Goal: Transaction & Acquisition: Purchase product/service

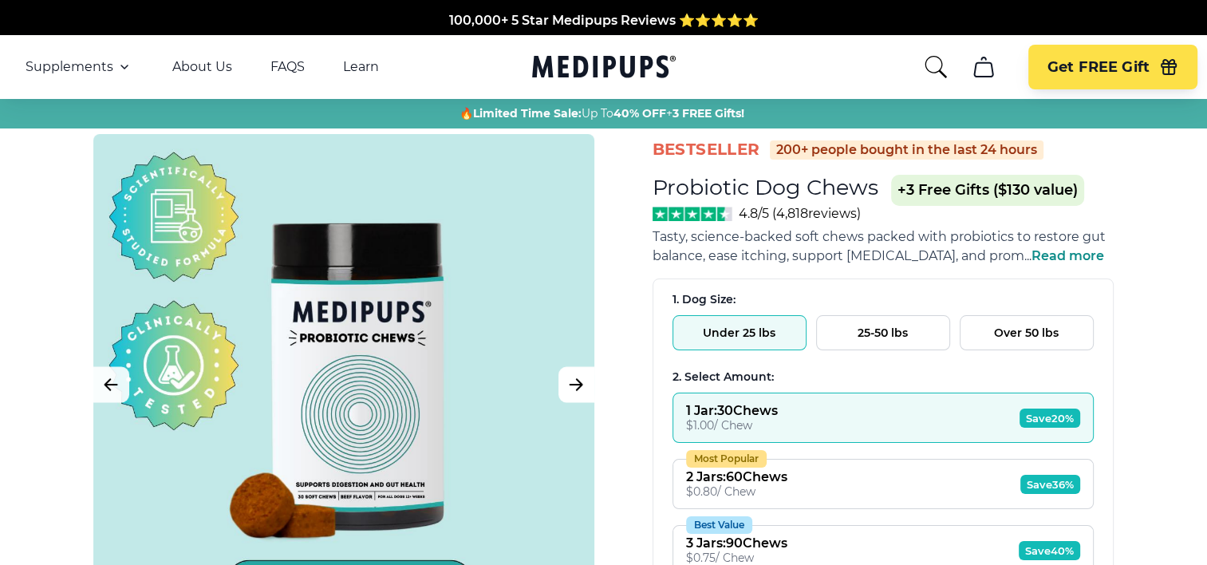
click at [570, 386] on icon "Next Image" at bounding box center [575, 385] width 19 height 20
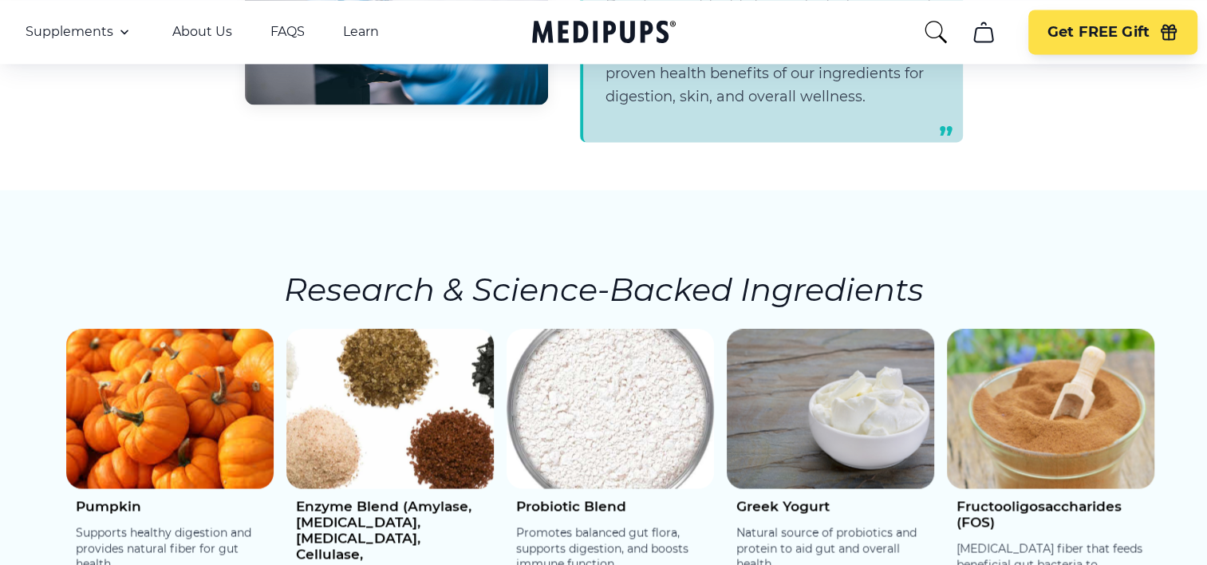
scroll to position [2393, 0]
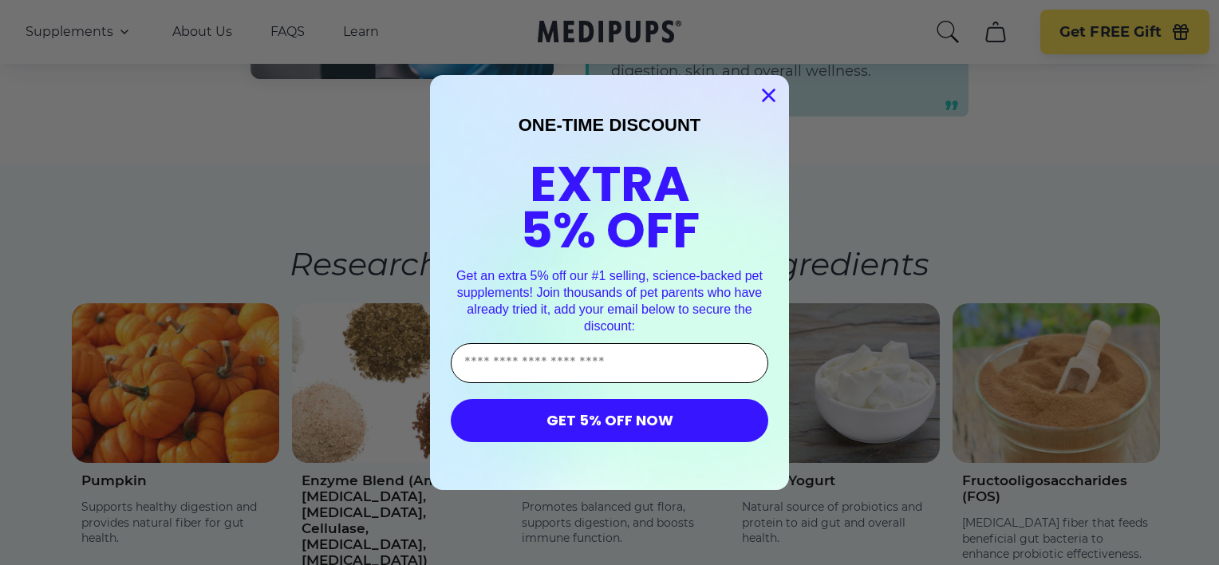
click at [571, 365] on input "Enter Your Email Address" at bounding box center [609, 363] width 317 height 40
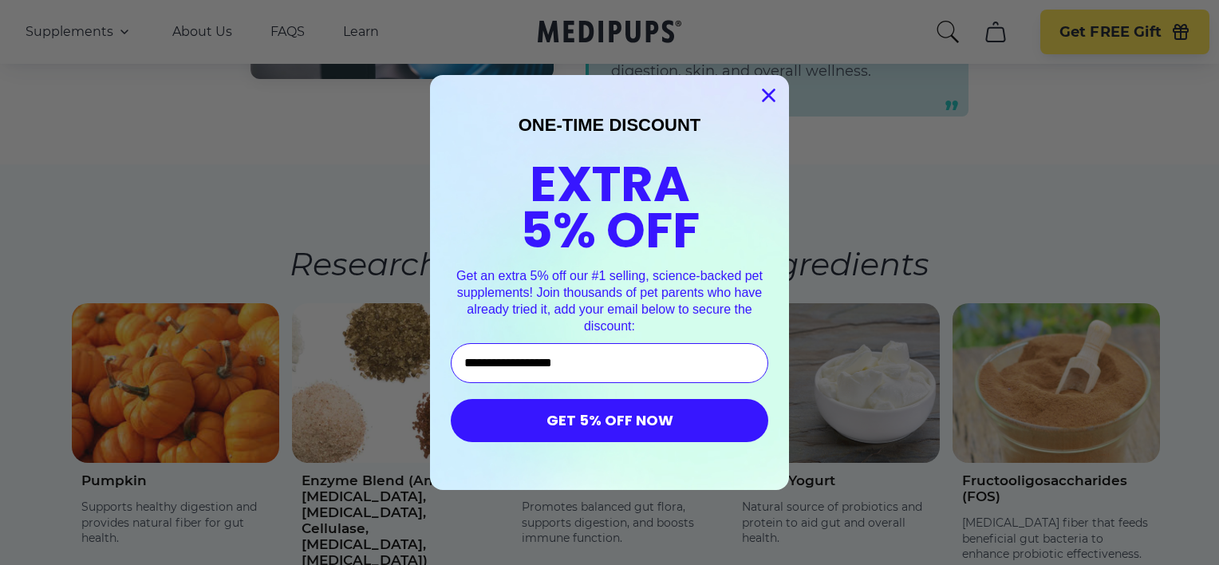
type input "**********"
click at [609, 422] on button "GET 5% OFF NOW" at bounding box center [609, 420] width 317 height 43
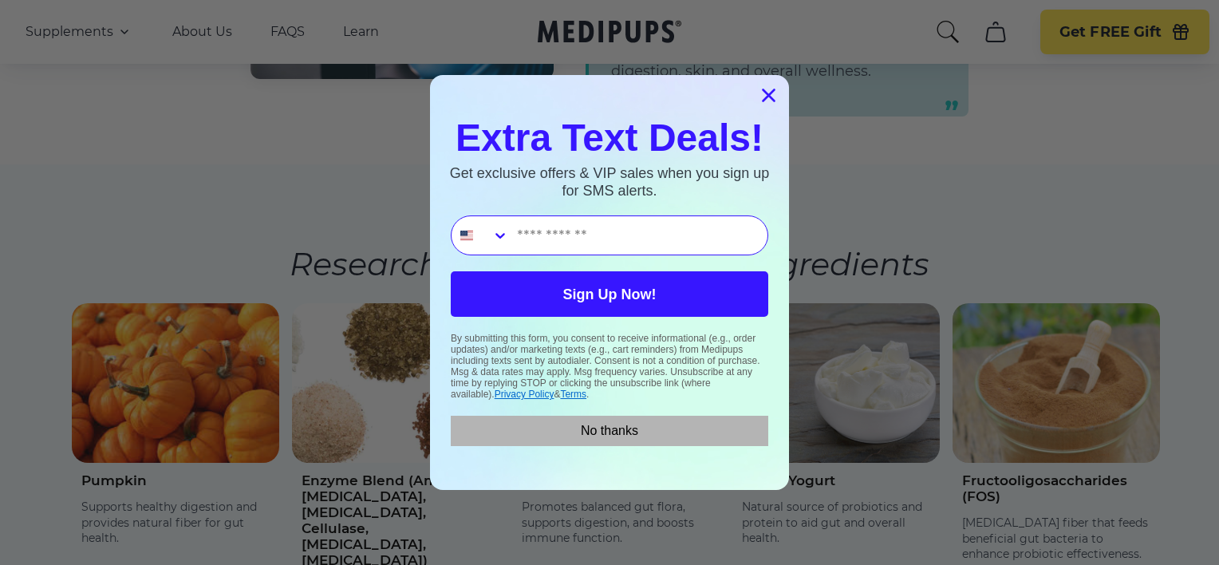
click at [607, 436] on button "No thanks" at bounding box center [609, 431] width 317 height 30
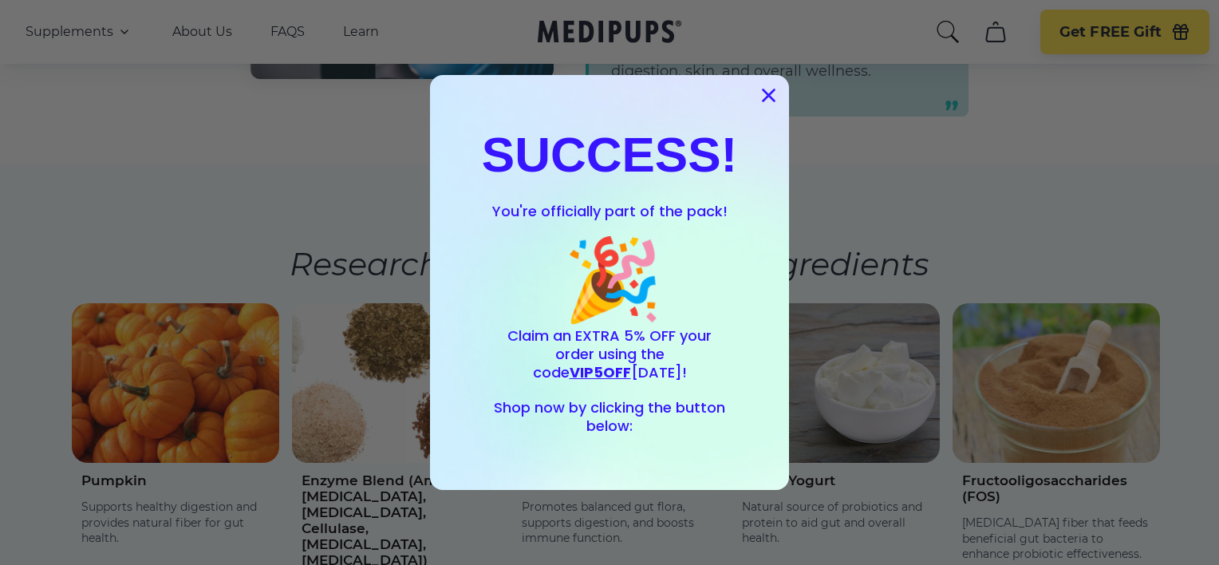
click at [766, 93] on circle "Close dialog" at bounding box center [768, 95] width 26 height 26
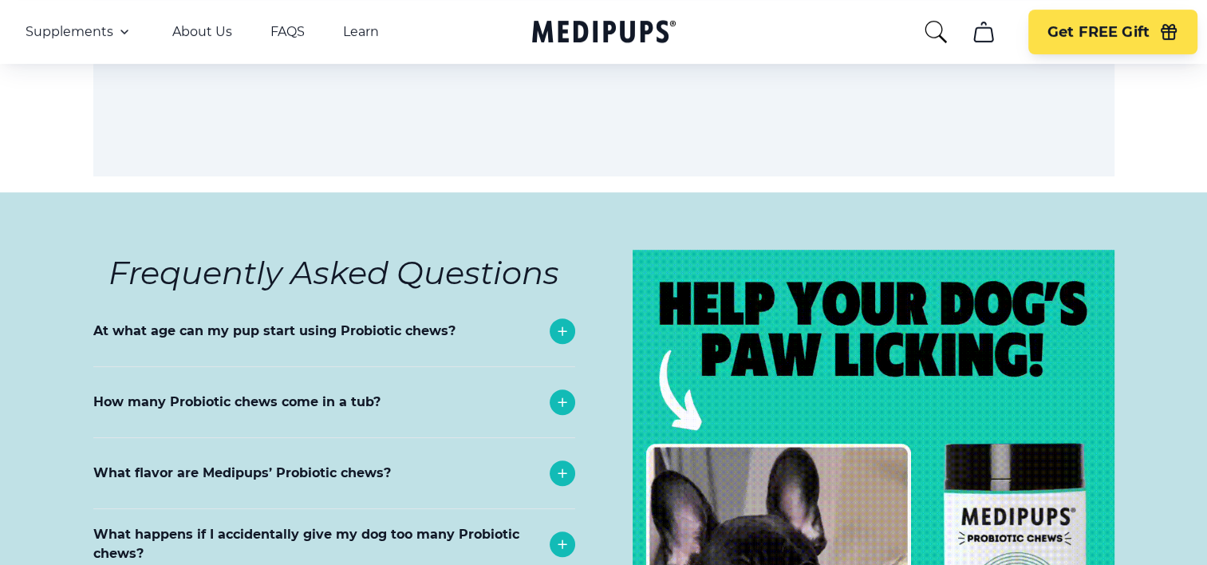
scroll to position [6861, 0]
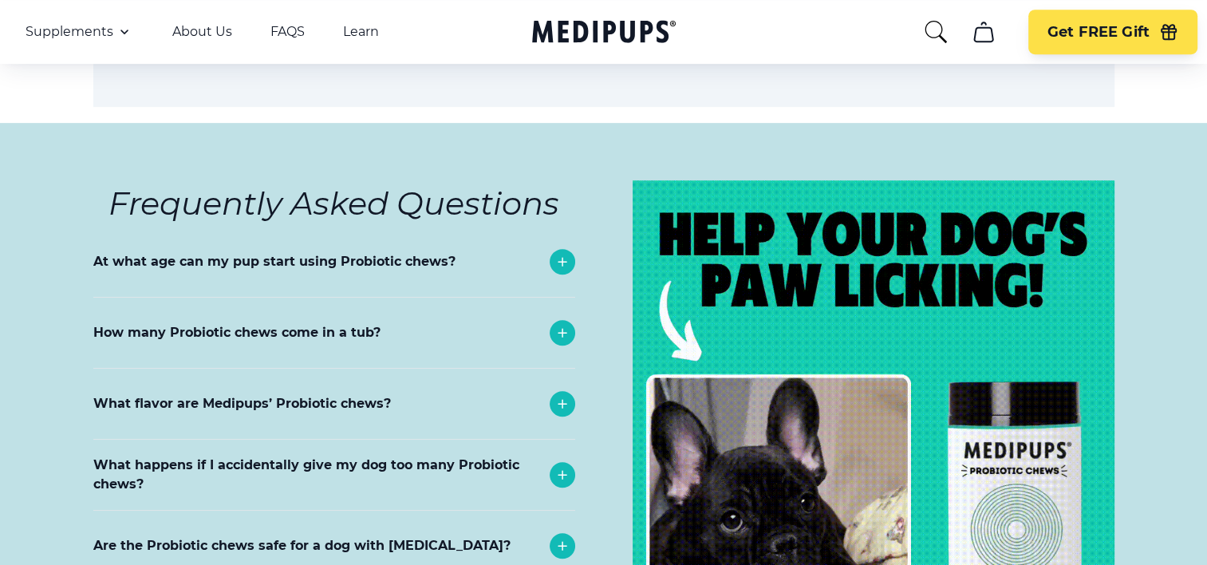
click at [562, 337] on icon at bounding box center [562, 333] width 8 height 8
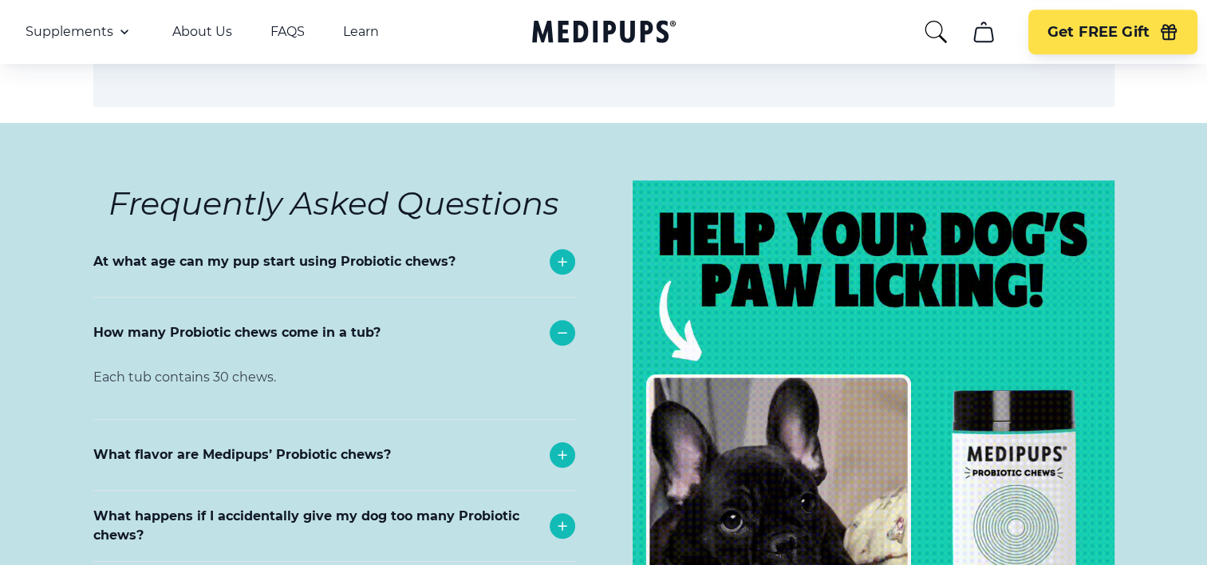
click at [325, 464] on p "What flavor are Medipups’ Probiotic chews?" at bounding box center [242, 454] width 298 height 19
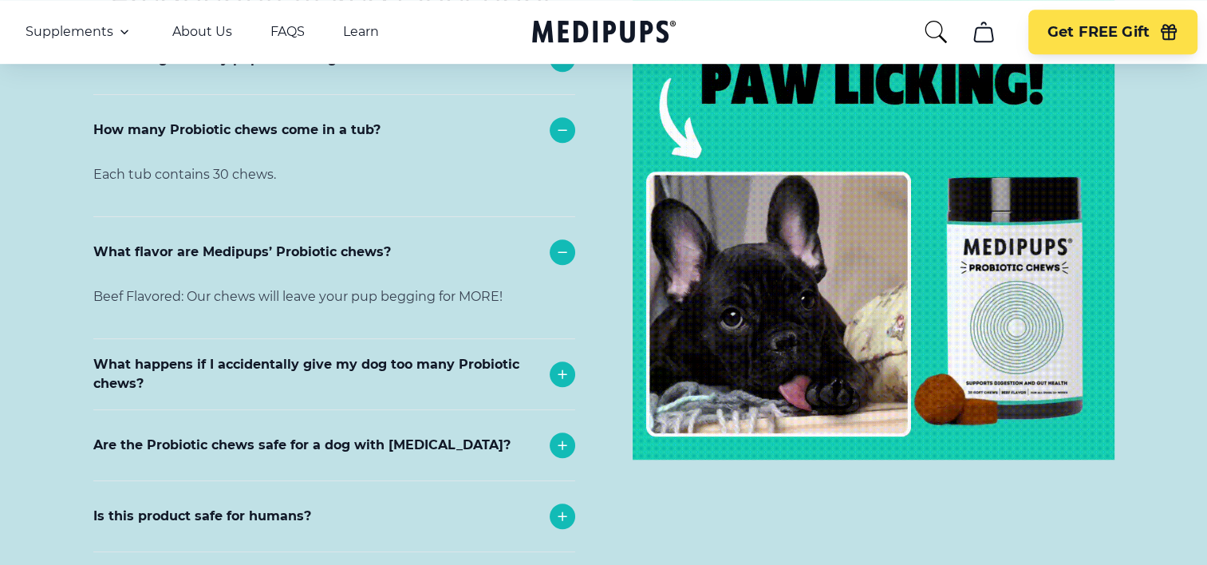
scroll to position [7100, 0]
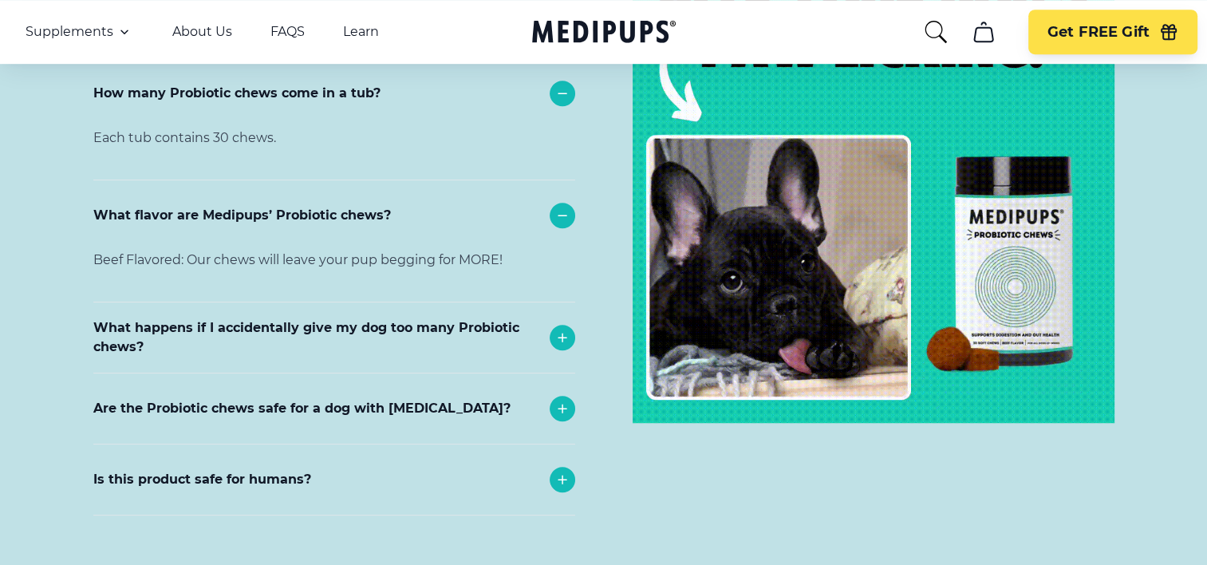
click at [418, 341] on p "What happens if I accidentally give my dog too many Probiotic chews?" at bounding box center [317, 337] width 448 height 38
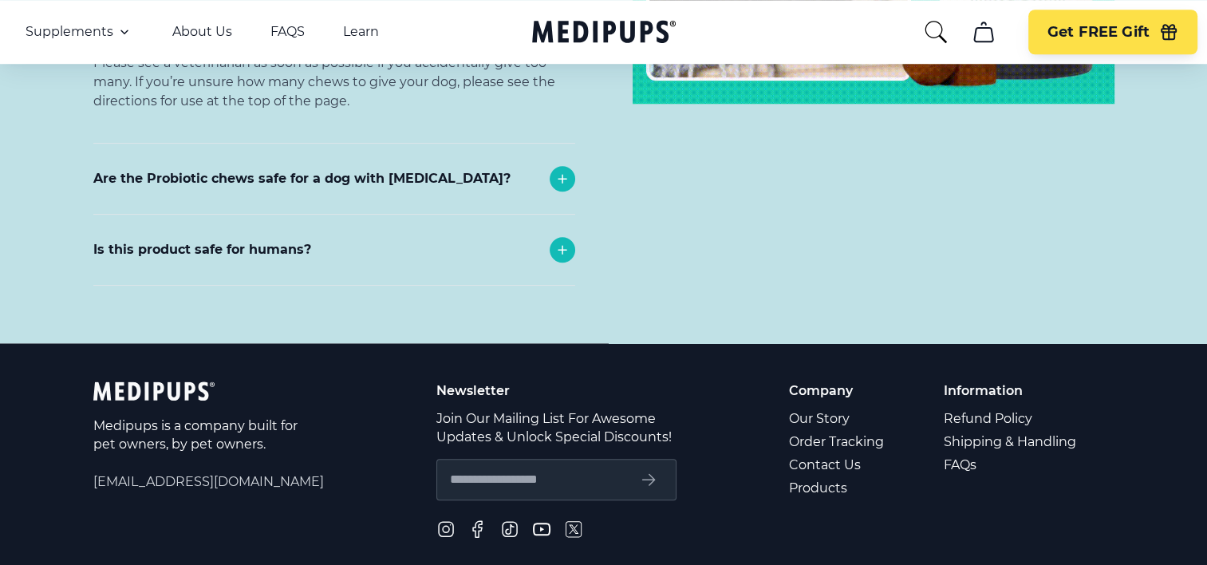
scroll to position [7499, 0]
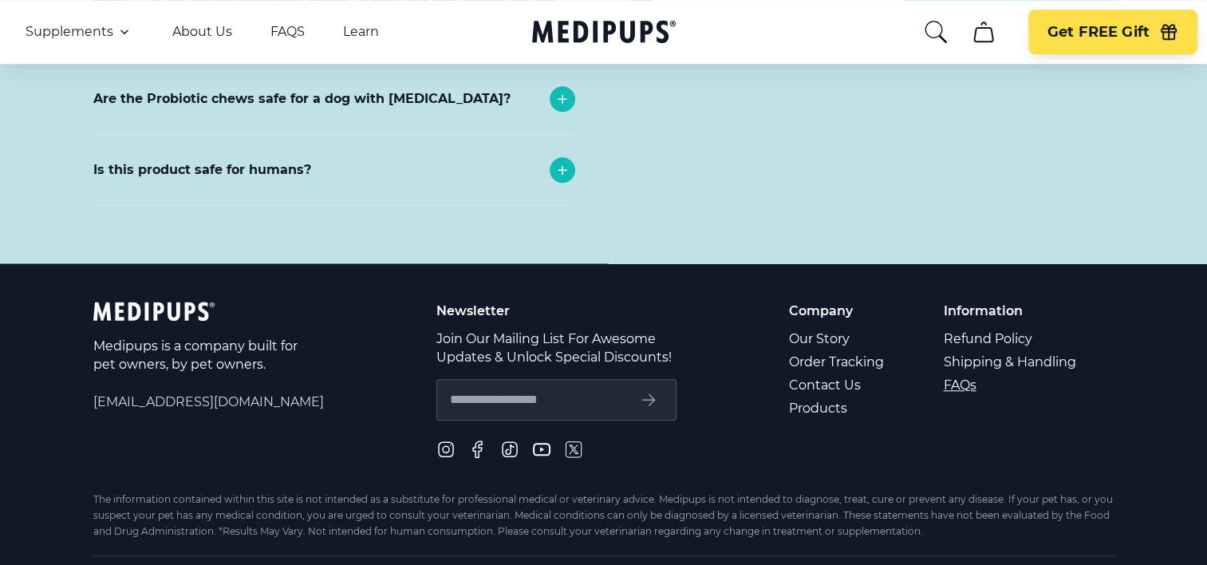
click at [960, 396] on link "FAQs" at bounding box center [1011, 384] width 135 height 23
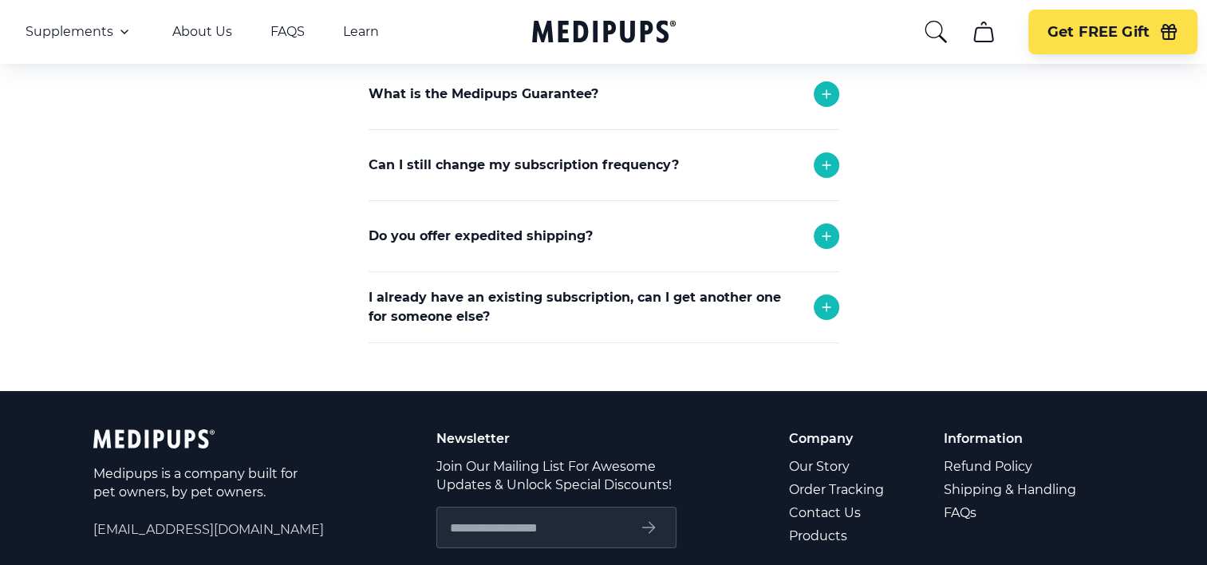
scroll to position [558, 0]
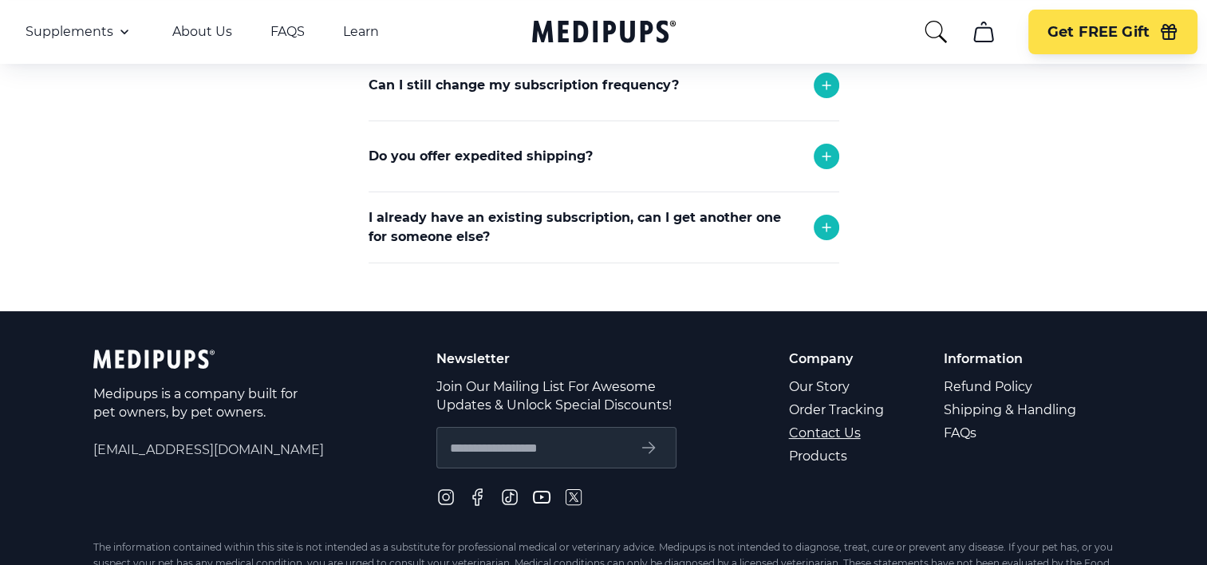
click at [808, 432] on link "Contact Us" at bounding box center [837, 432] width 97 height 23
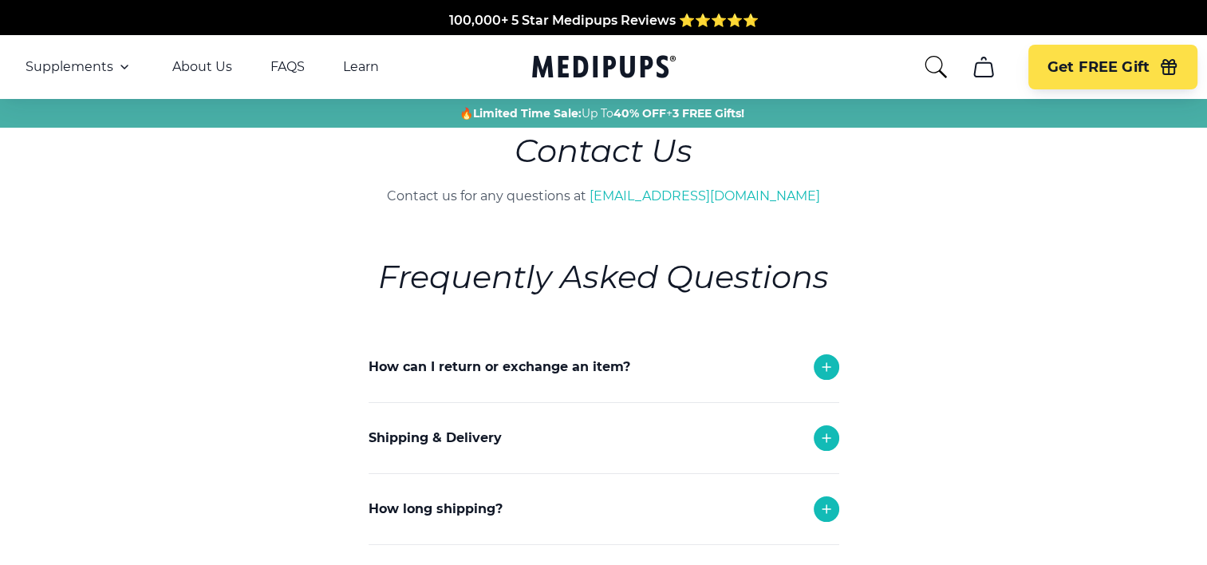
click at [932, 64] on icon "search" at bounding box center [936, 67] width 26 height 26
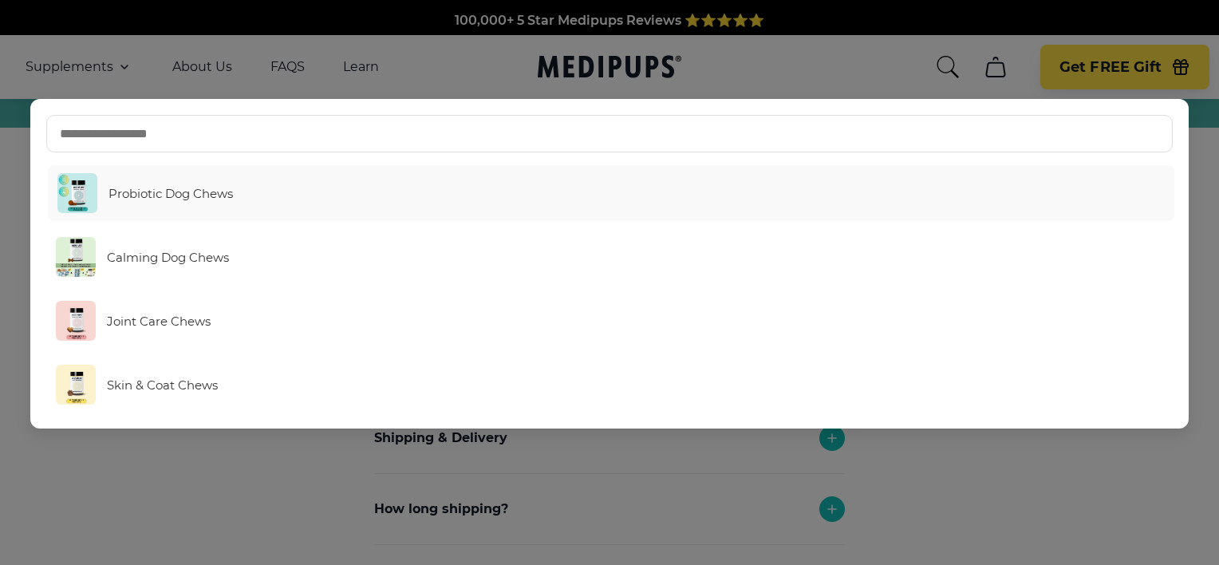
click at [121, 196] on span "Probiotic Dog Chews" at bounding box center [170, 193] width 124 height 15
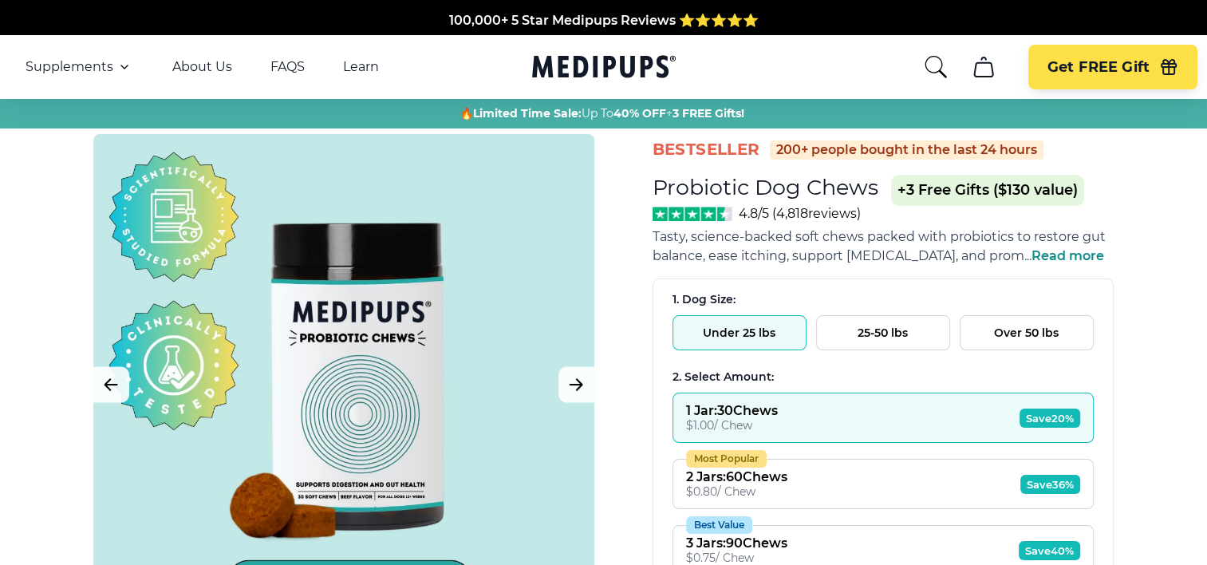
click at [1085, 256] on span "Read more" at bounding box center [1067, 255] width 73 height 15
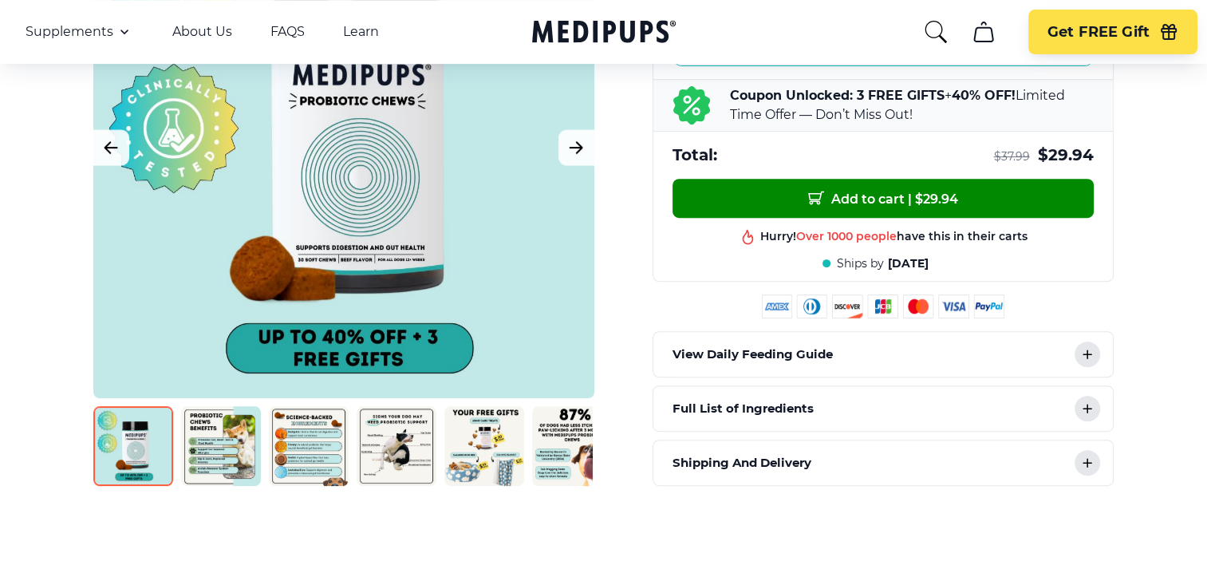
scroll to position [718, 0]
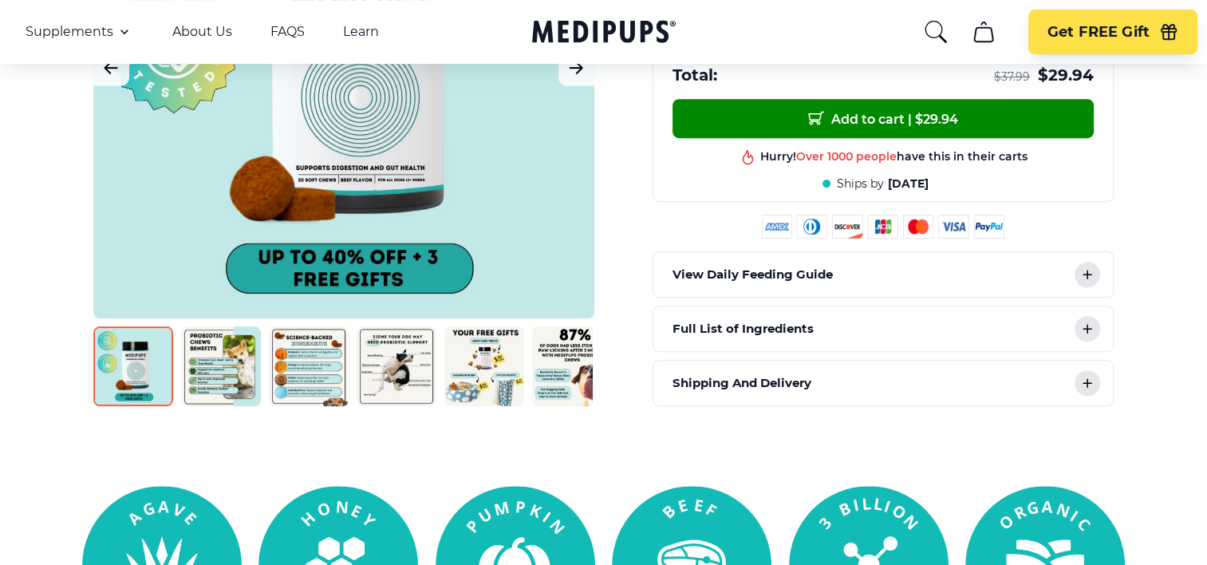
click at [726, 380] on p "Shipping And Delivery" at bounding box center [741, 382] width 139 height 19
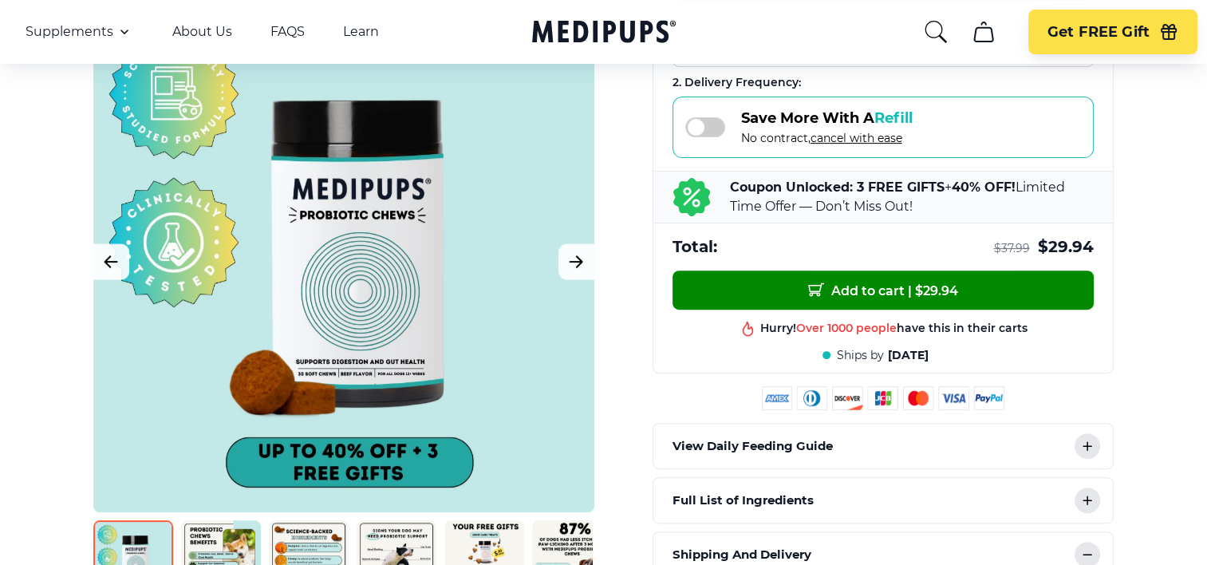
scroll to position [479, 0]
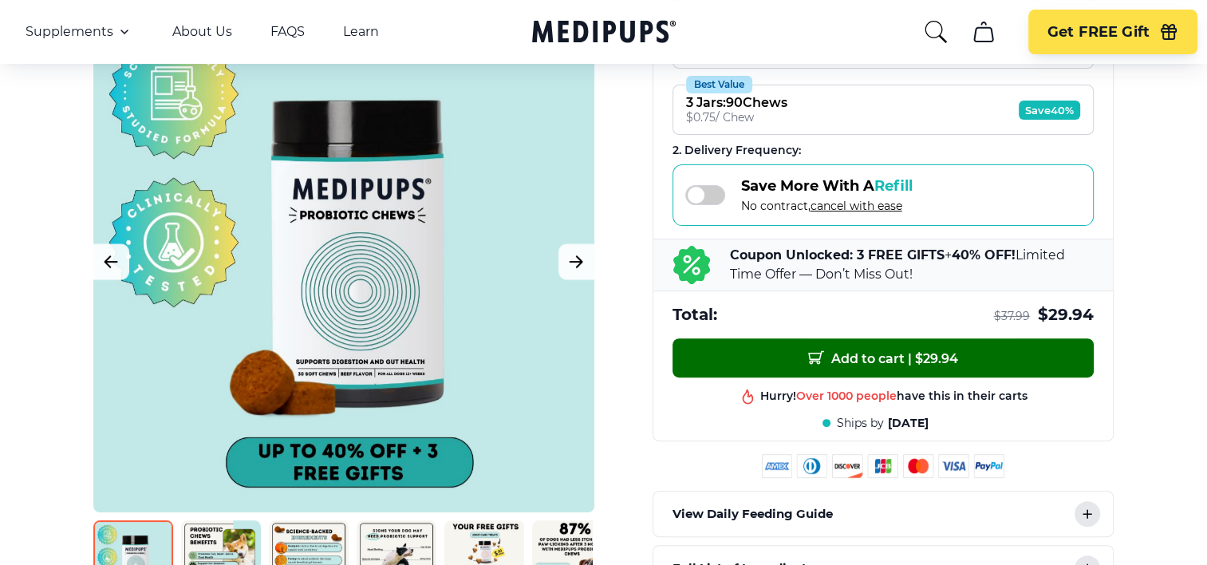
click at [874, 350] on span "Add to cart | $ 29.94" at bounding box center [883, 357] width 150 height 17
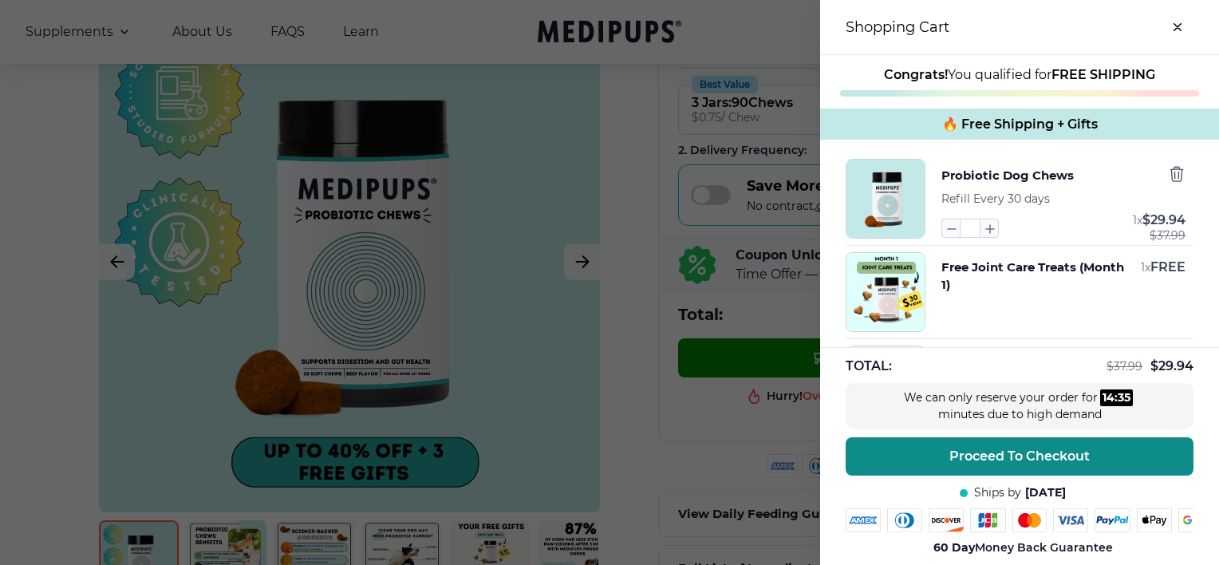
click at [1020, 450] on span "Proceed To Checkout" at bounding box center [1019, 456] width 140 height 16
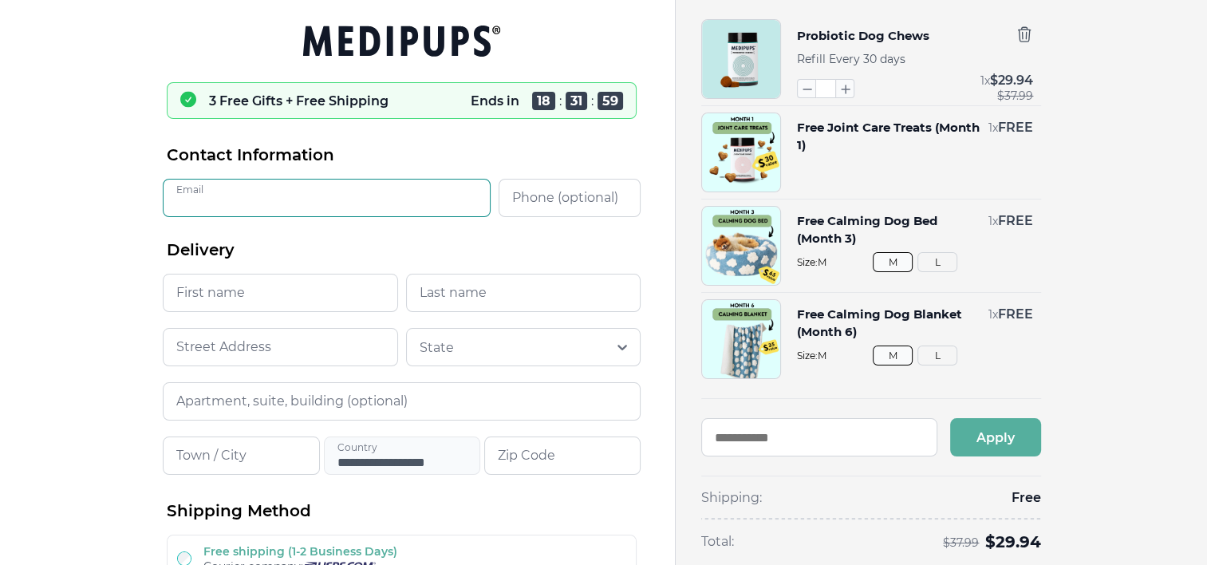
click at [315, 200] on input "Email" at bounding box center [327, 198] width 328 height 38
type input "**********"
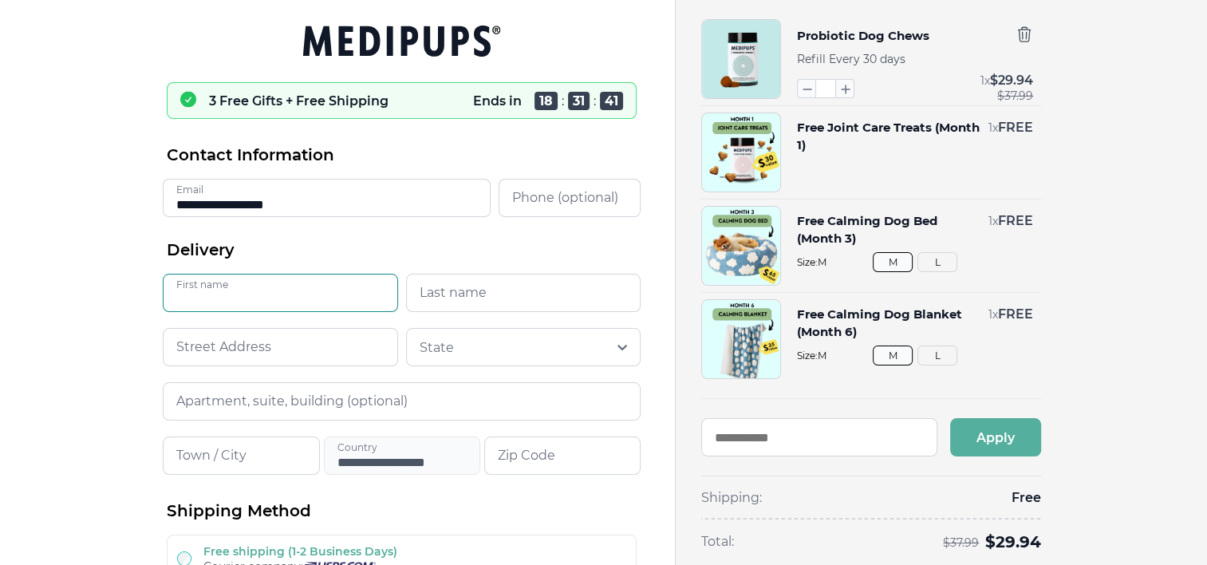
click at [235, 295] on input "First name" at bounding box center [280, 293] width 235 height 38
type input "******"
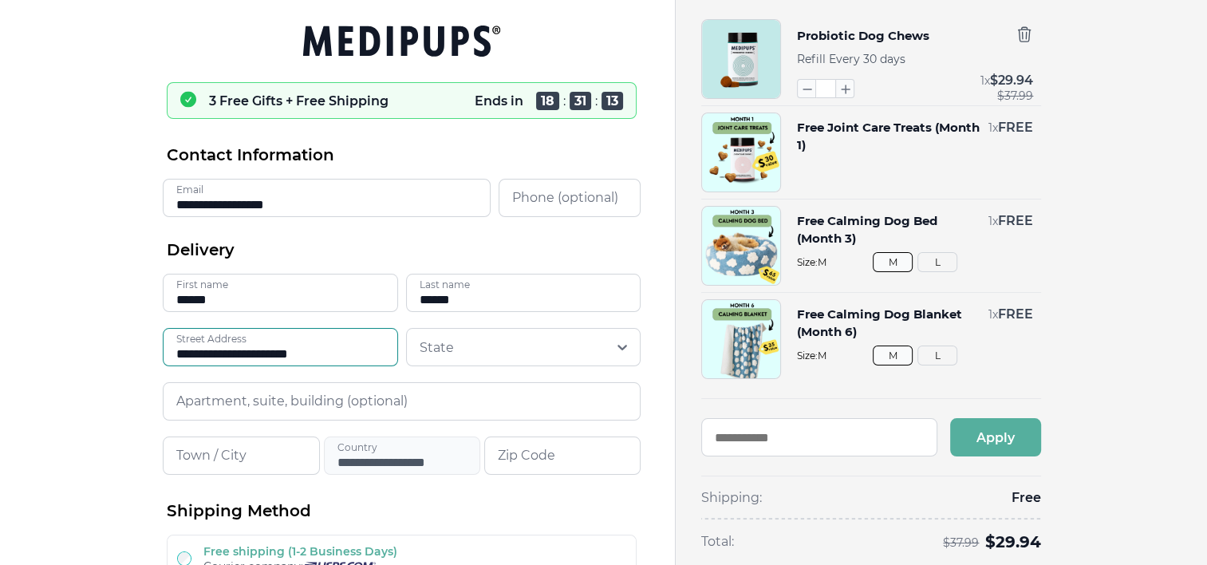
type input "**********"
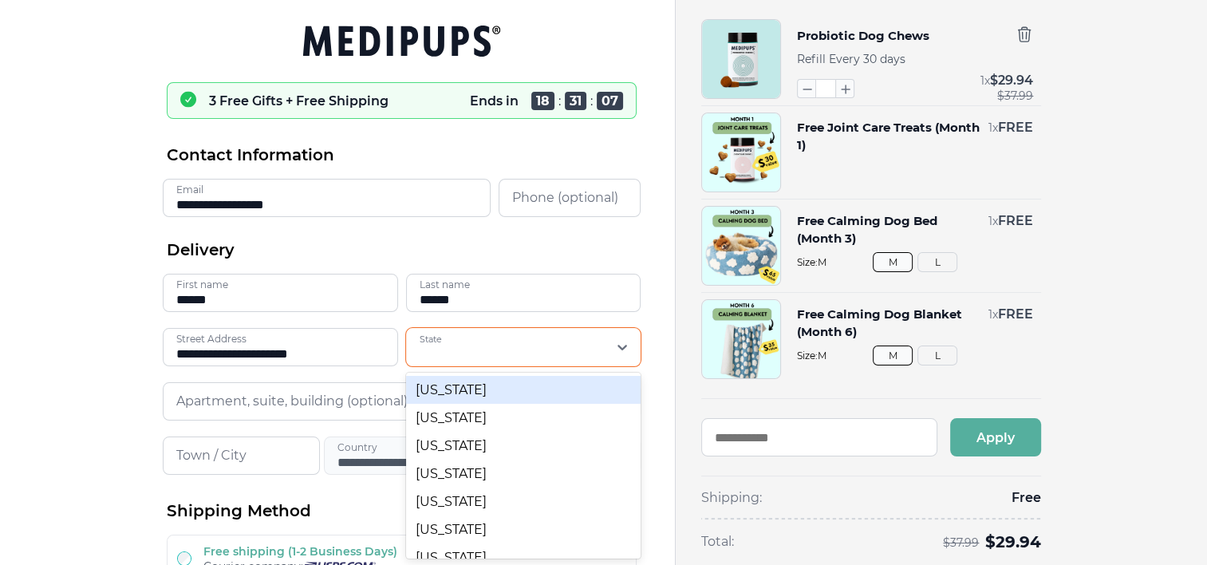
scroll to position [53, 0]
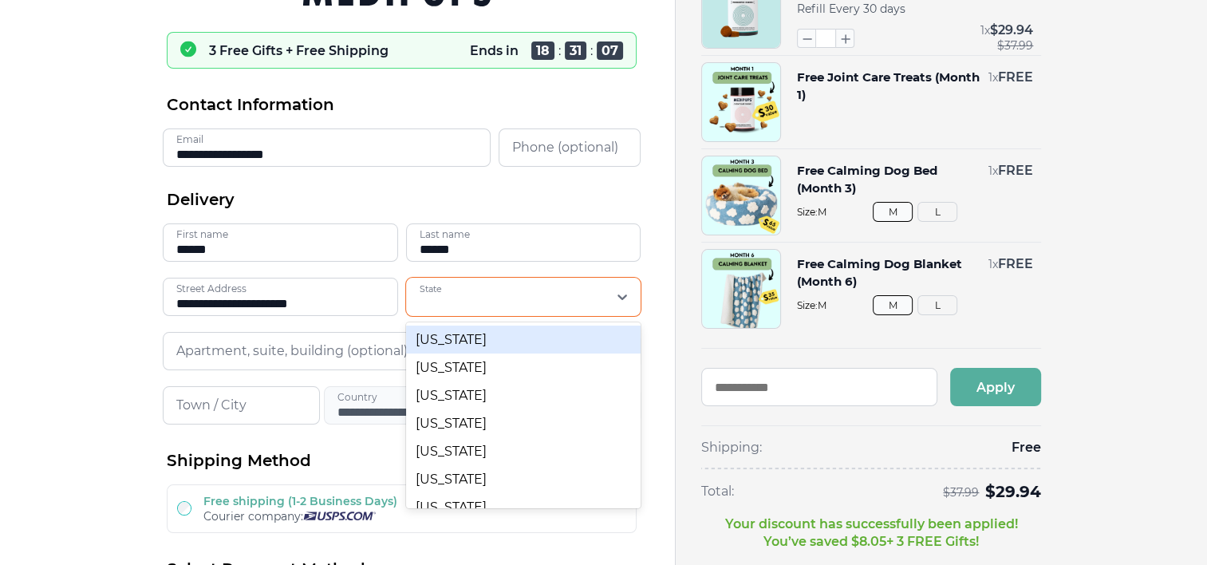
click at [625, 316] on div "55 results available. Use Up and Down to choose options, press Enter to select …" at bounding box center [523, 297] width 235 height 38
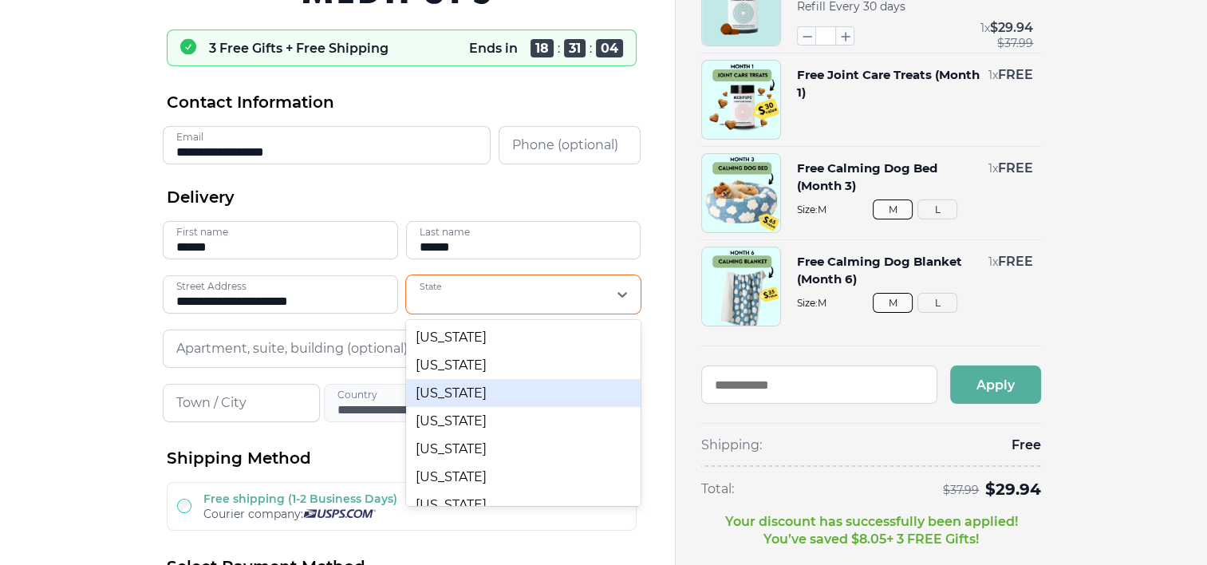
click at [448, 392] on div "[US_STATE]" at bounding box center [523, 393] width 235 height 28
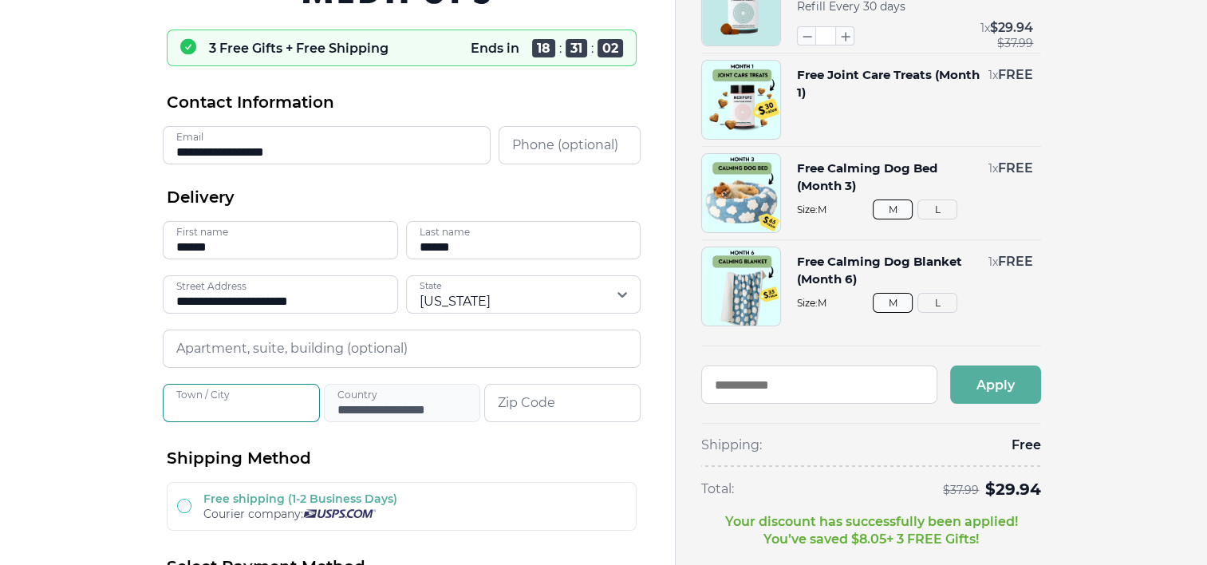
click at [258, 402] on input "Town / City" at bounding box center [241, 403] width 156 height 38
type input "**********"
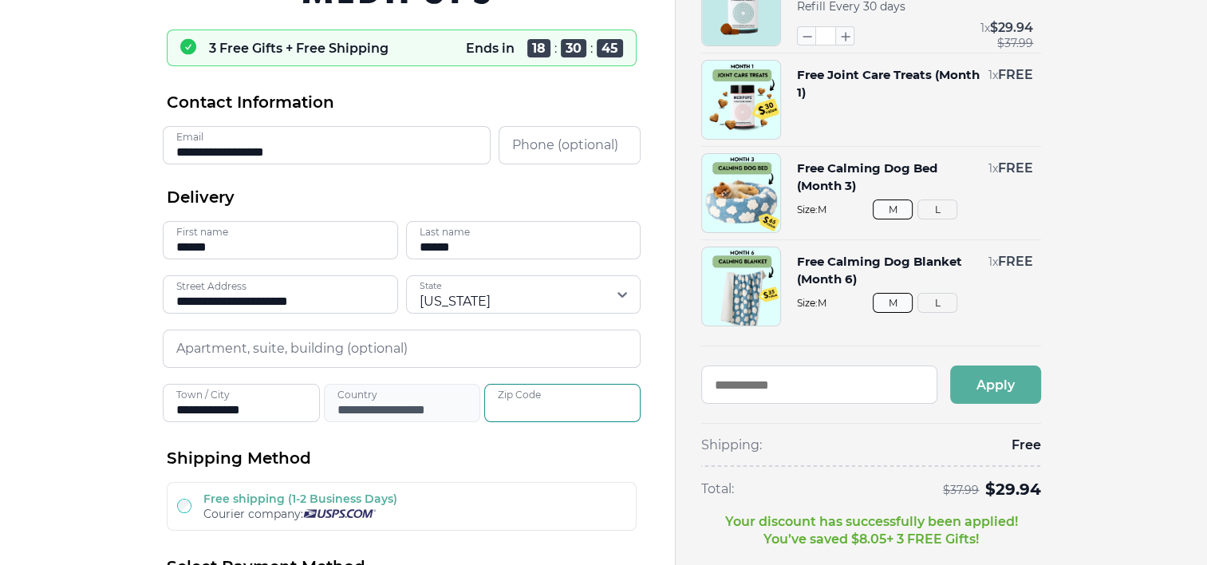
click at [528, 405] on input "Zip Code" at bounding box center [562, 403] width 156 height 38
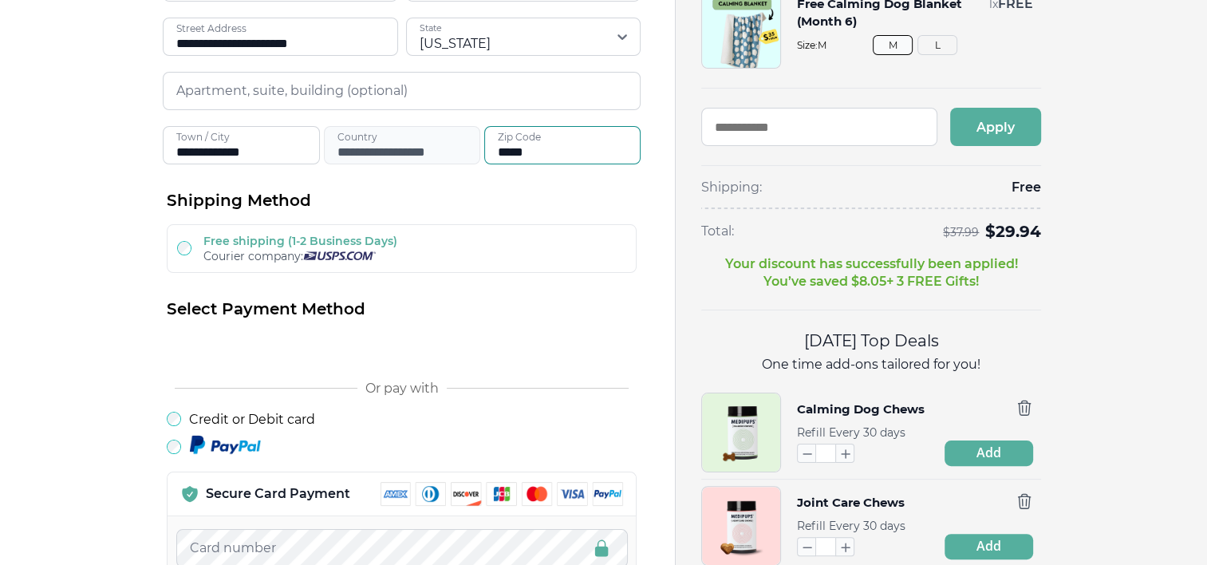
scroll to position [372, 0]
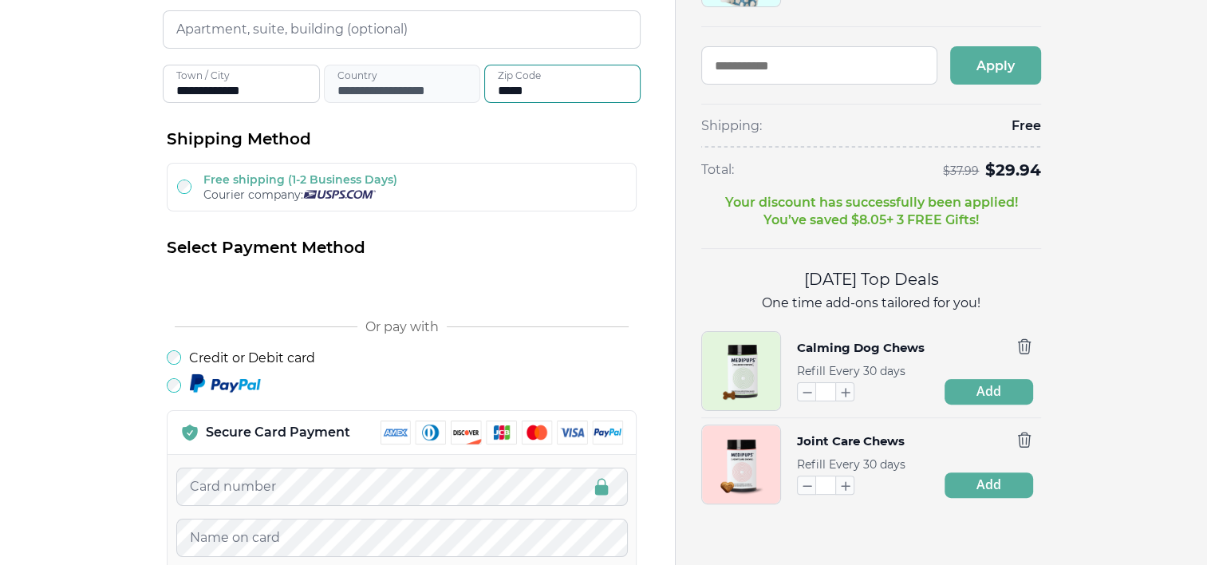
type input "*****"
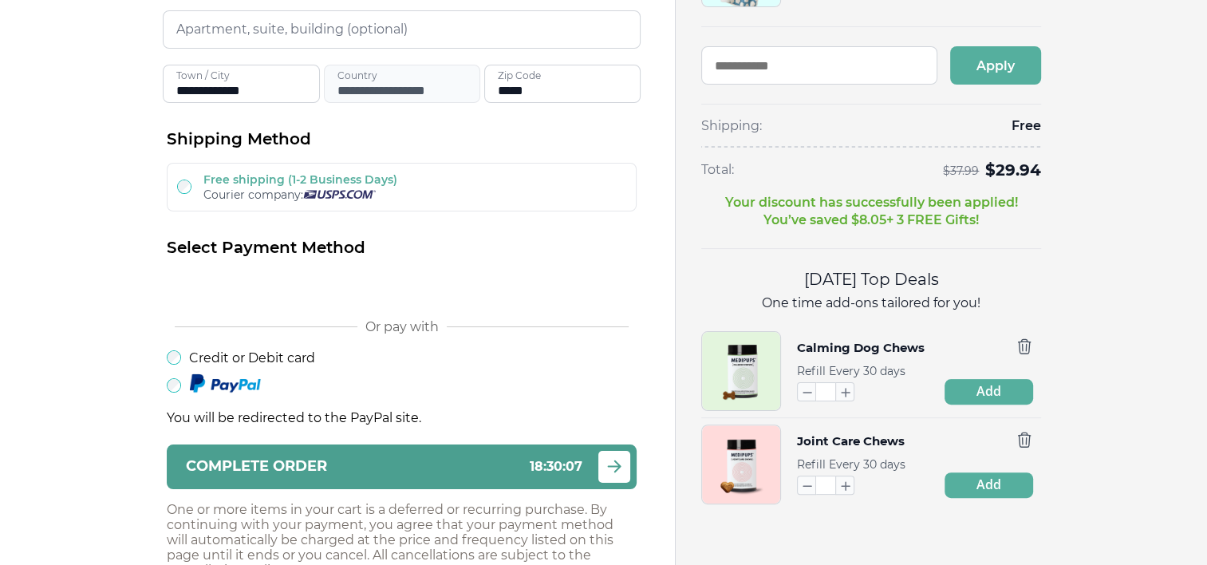
click at [616, 468] on icon "submit" at bounding box center [614, 466] width 19 height 20
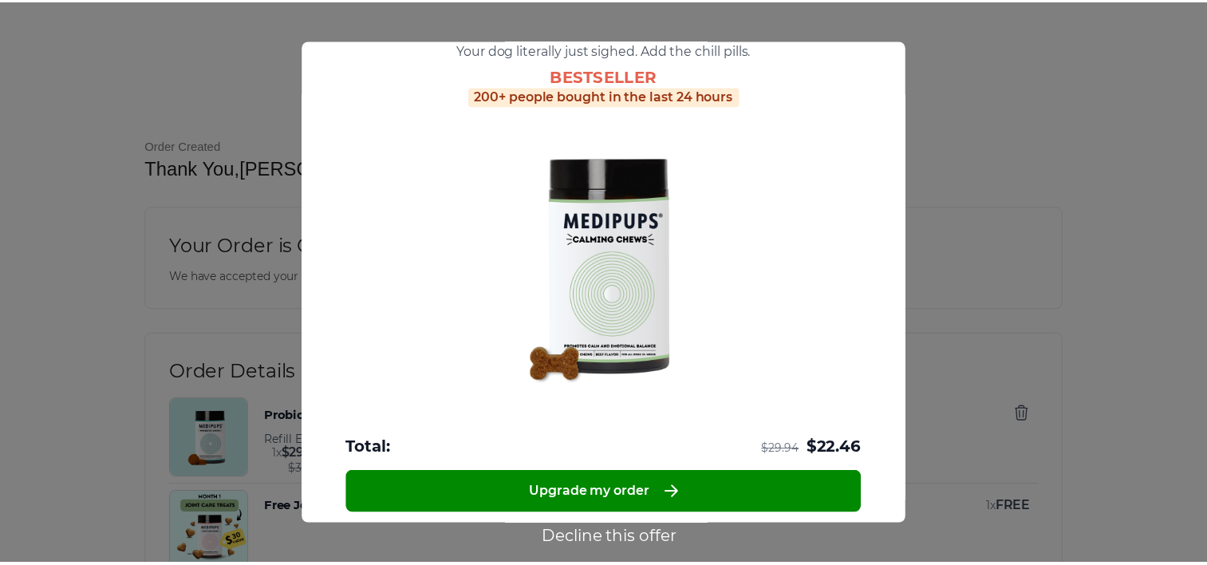
scroll to position [158, 0]
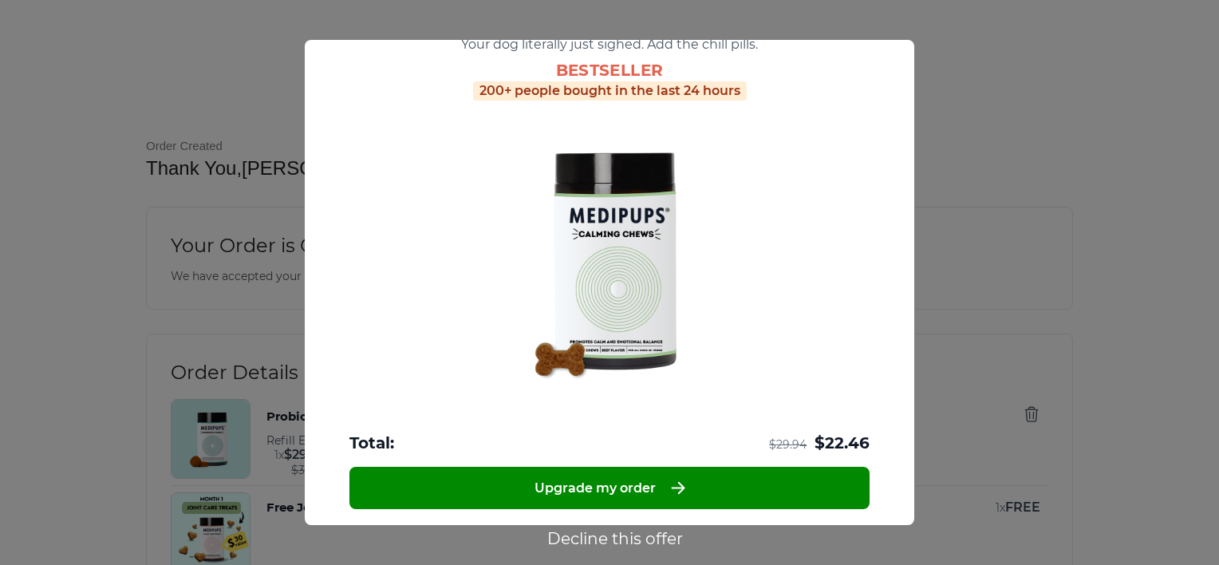
click at [625, 540] on button "Decline this offer" at bounding box center [614, 538] width 145 height 21
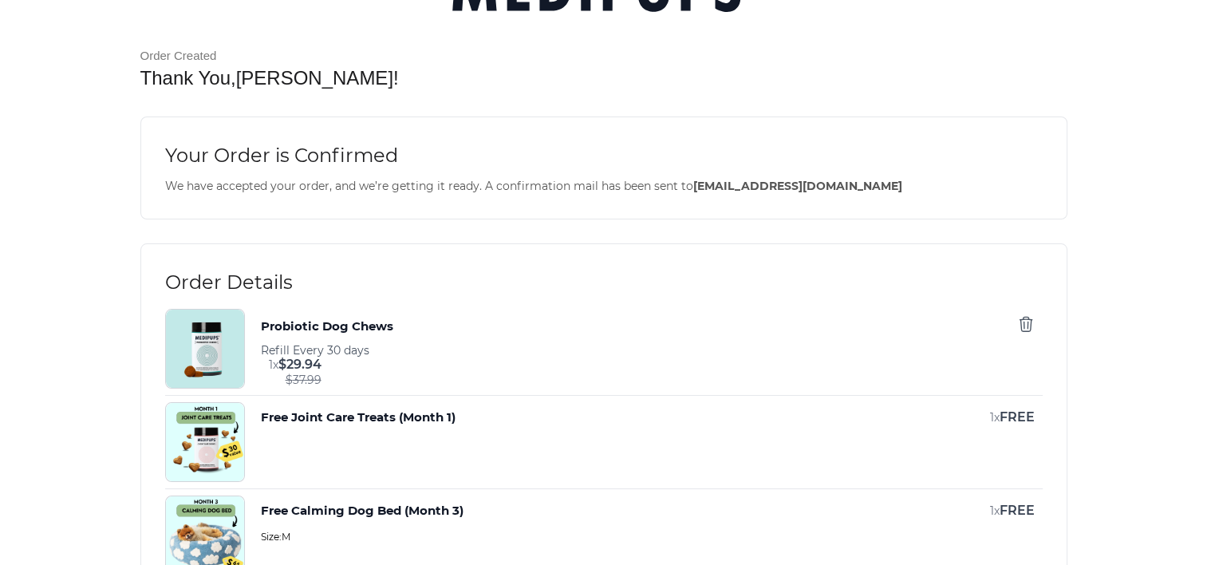
scroll to position [160, 0]
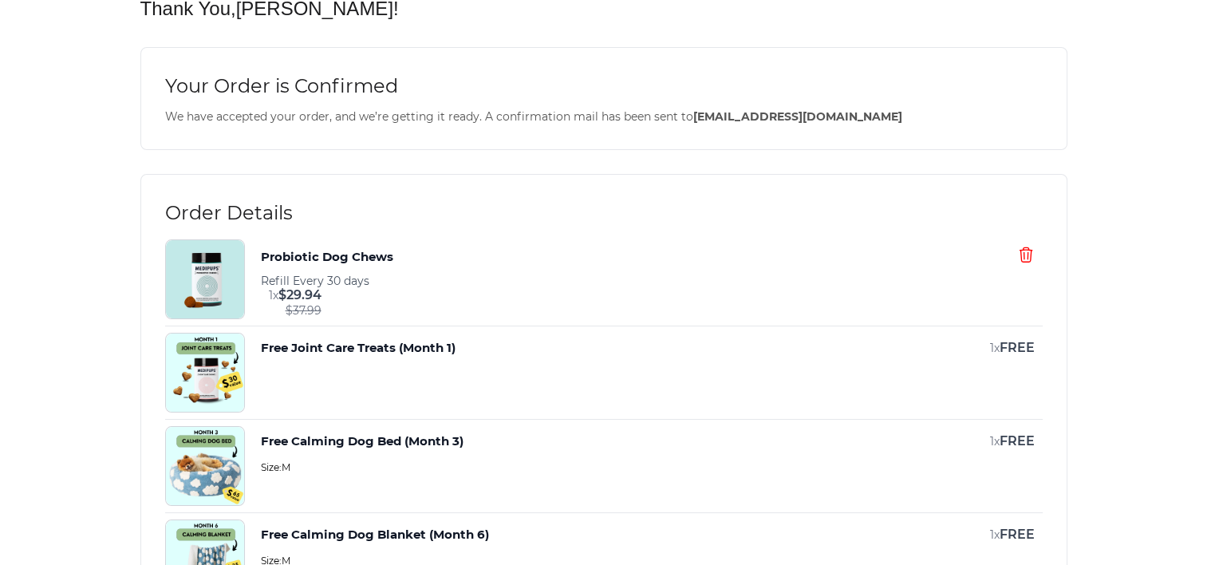
click at [1020, 256] on icon "button" at bounding box center [1026, 254] width 12 height 14
click at [1017, 251] on icon "button" at bounding box center [1026, 255] width 18 height 18
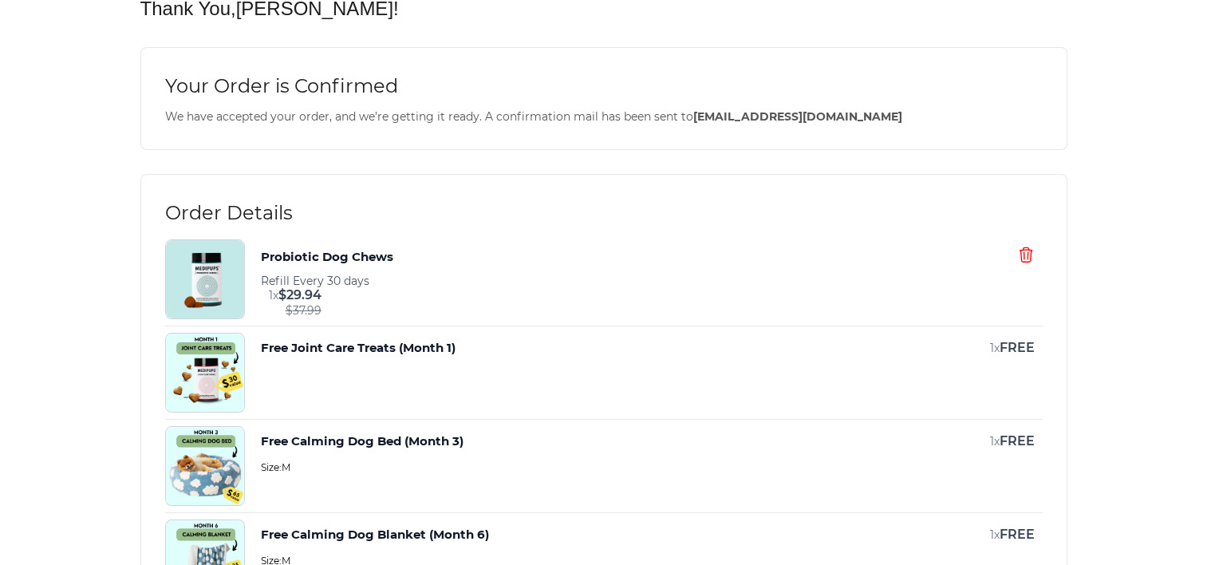
click at [1017, 251] on icon "button" at bounding box center [1026, 255] width 18 height 18
click at [244, 262] on img "button" at bounding box center [205, 279] width 78 height 78
